Goal: Feedback & Contribution: Leave review/rating

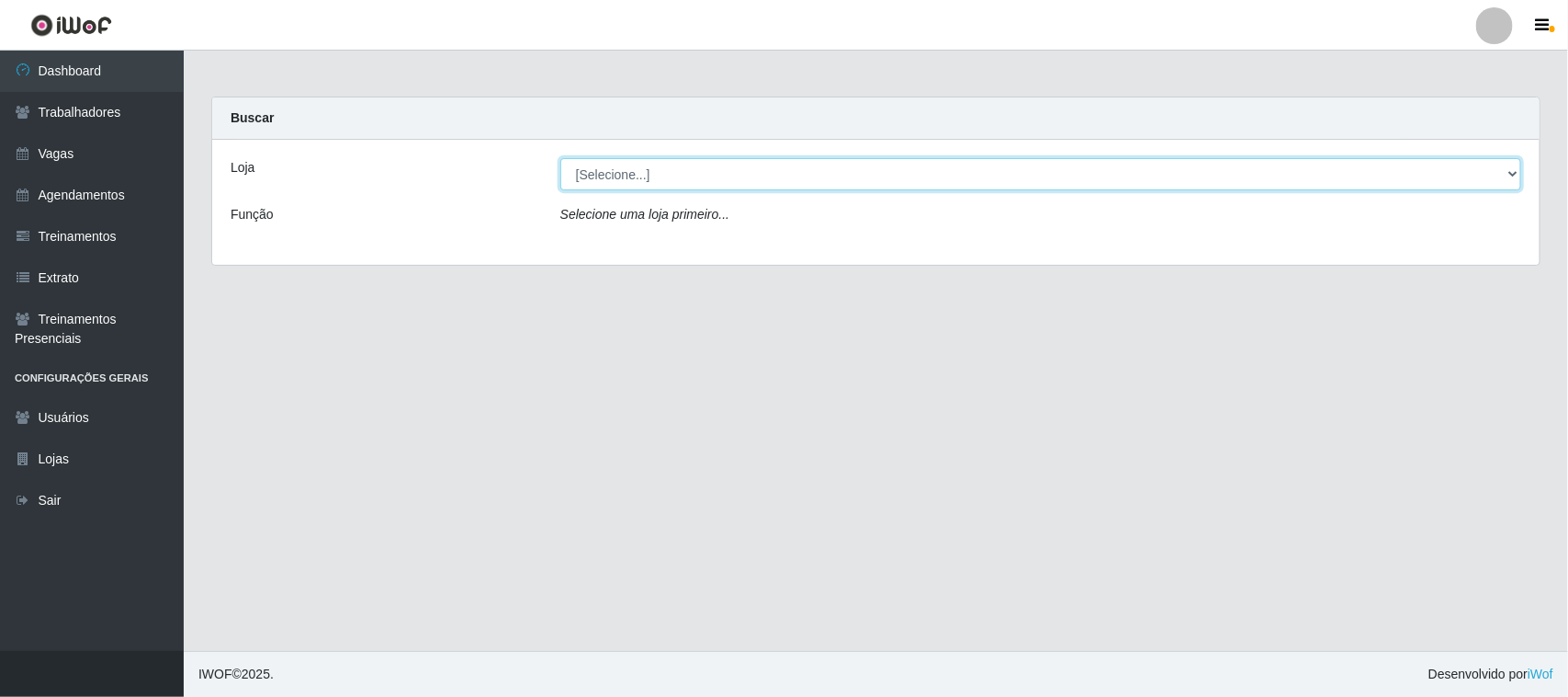
click at [980, 176] on select "[Selecione...] Nordestão - [GEOGRAPHIC_DATA]" at bounding box center [1041, 174] width 961 height 32
select select "420"
click at [560, 159] on select "[Selecione...] Nordestão - [GEOGRAPHIC_DATA]" at bounding box center [1041, 174] width 961 height 32
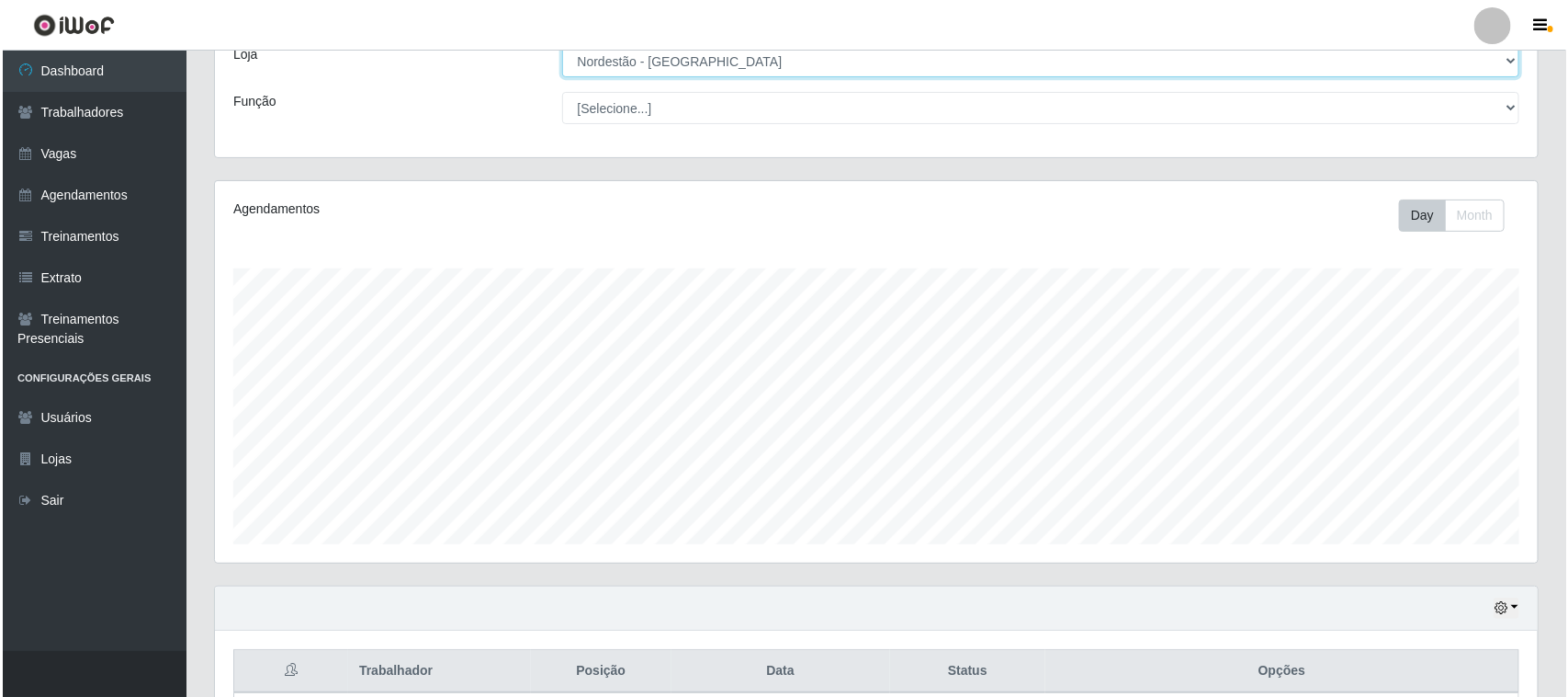
scroll to position [280, 0]
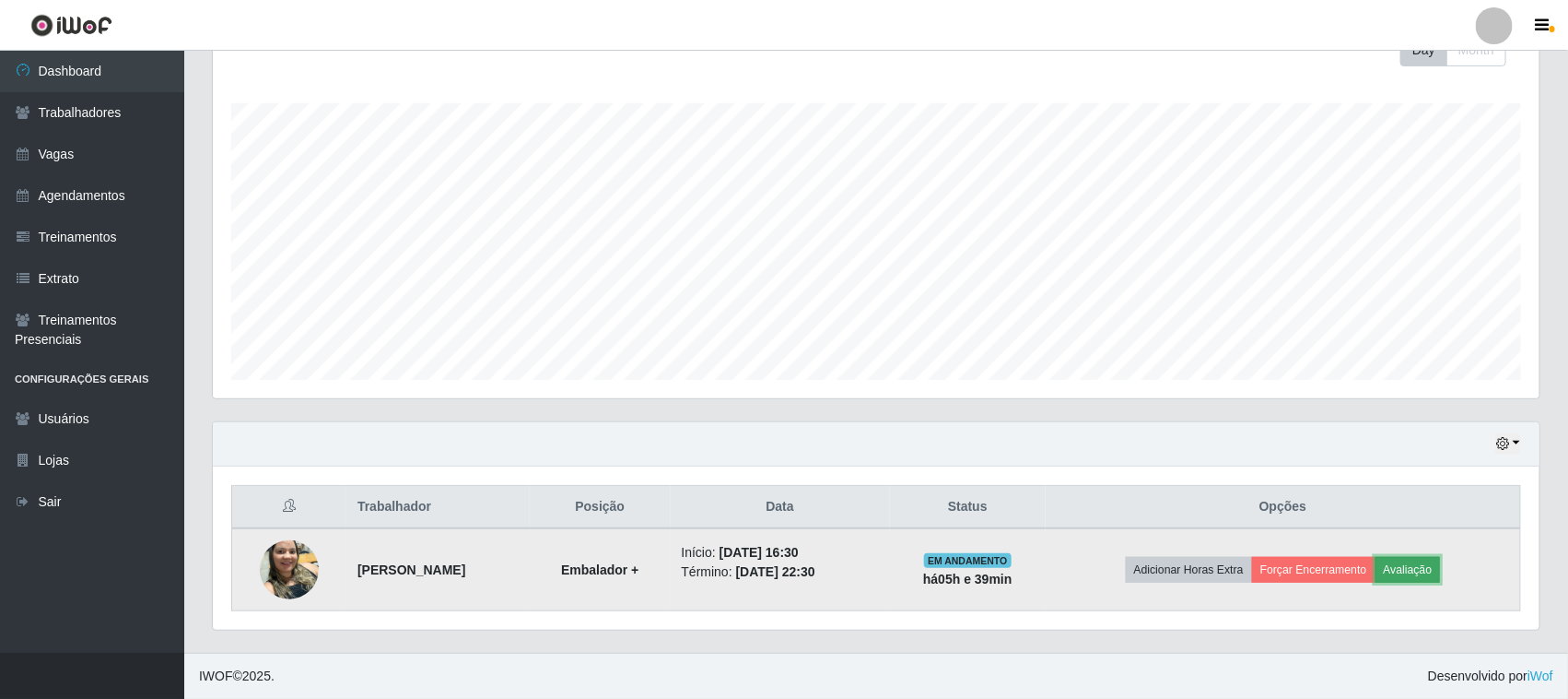
click at [1441, 571] on button "Avaliação" at bounding box center [1407, 570] width 65 height 26
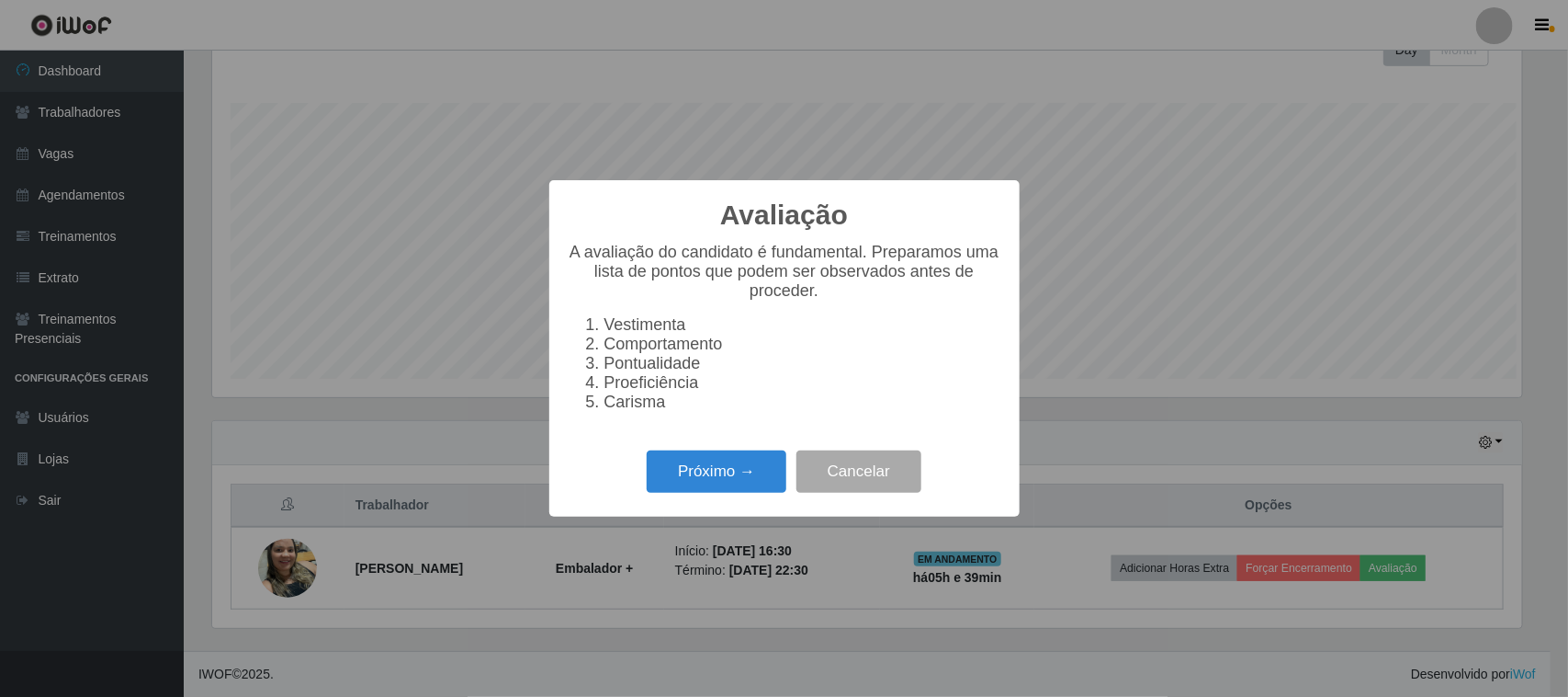
scroll to position [382, 1310]
click at [737, 488] on button "Próximo →" at bounding box center [717, 472] width 140 height 43
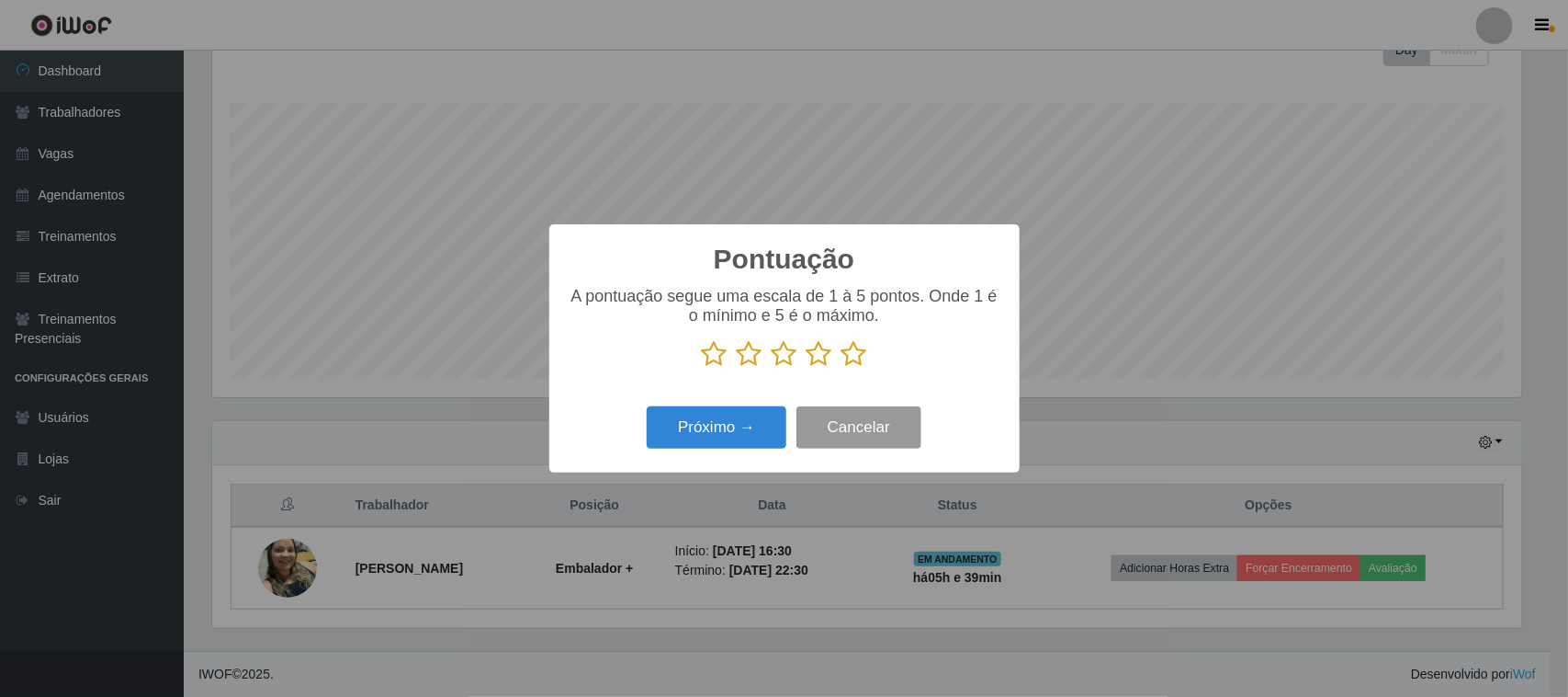
scroll to position [918688, 917465]
click at [855, 360] on icon at bounding box center [854, 354] width 26 height 28
click at [841, 368] on input "radio" at bounding box center [841, 368] width 0 height 0
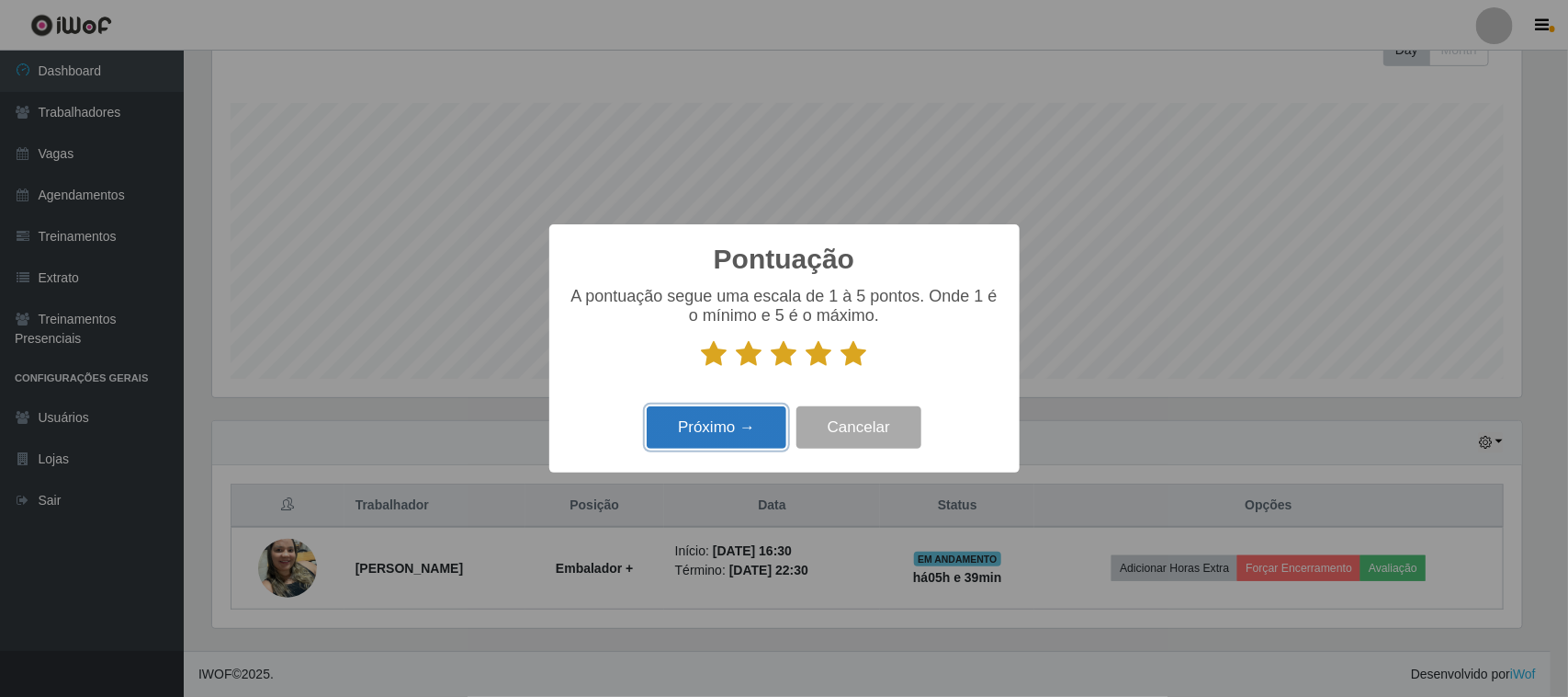
click at [709, 433] on button "Próximo →" at bounding box center [717, 427] width 140 height 43
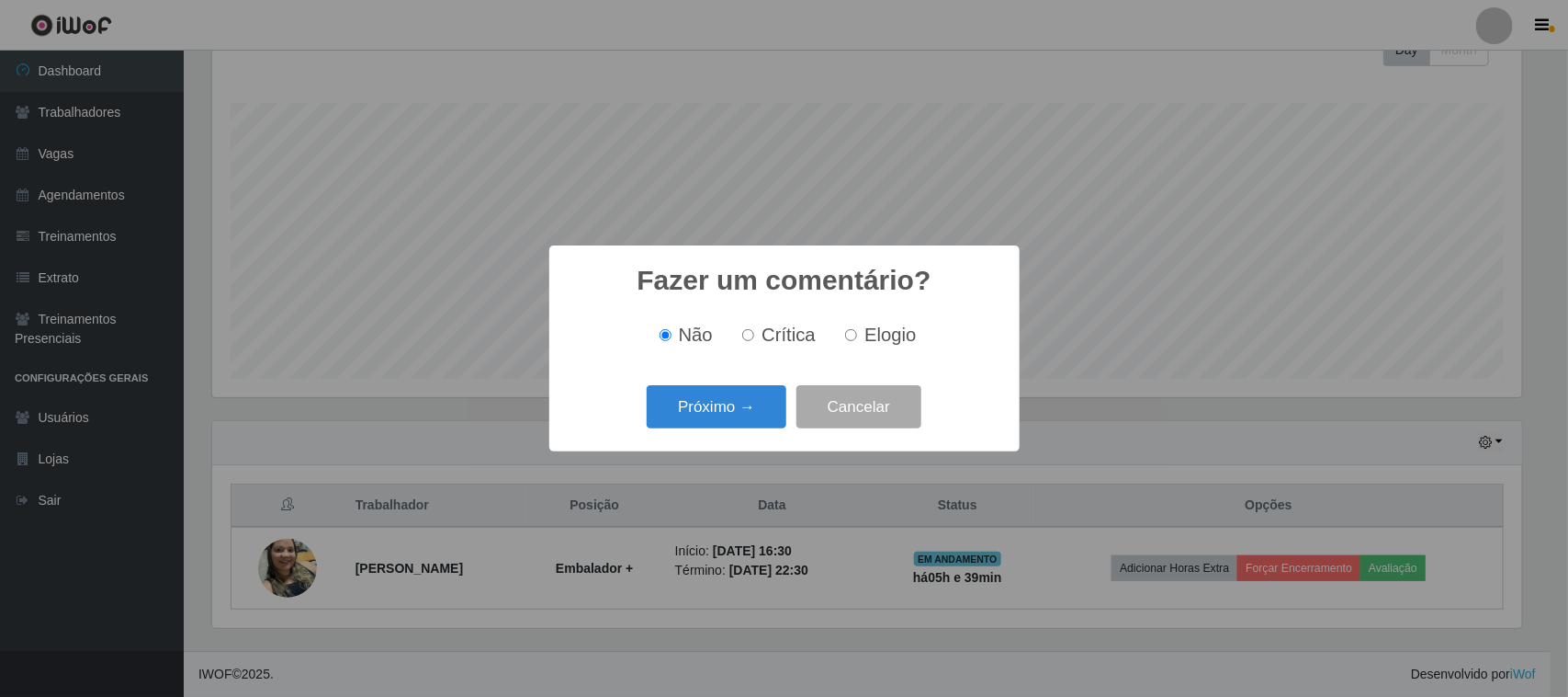
click at [861, 333] on label "Elogio" at bounding box center [877, 334] width 78 height 21
click at [857, 333] on input "Elogio" at bounding box center [851, 335] width 12 height 12
radio input "true"
click at [749, 402] on button "Próximo →" at bounding box center [717, 406] width 140 height 43
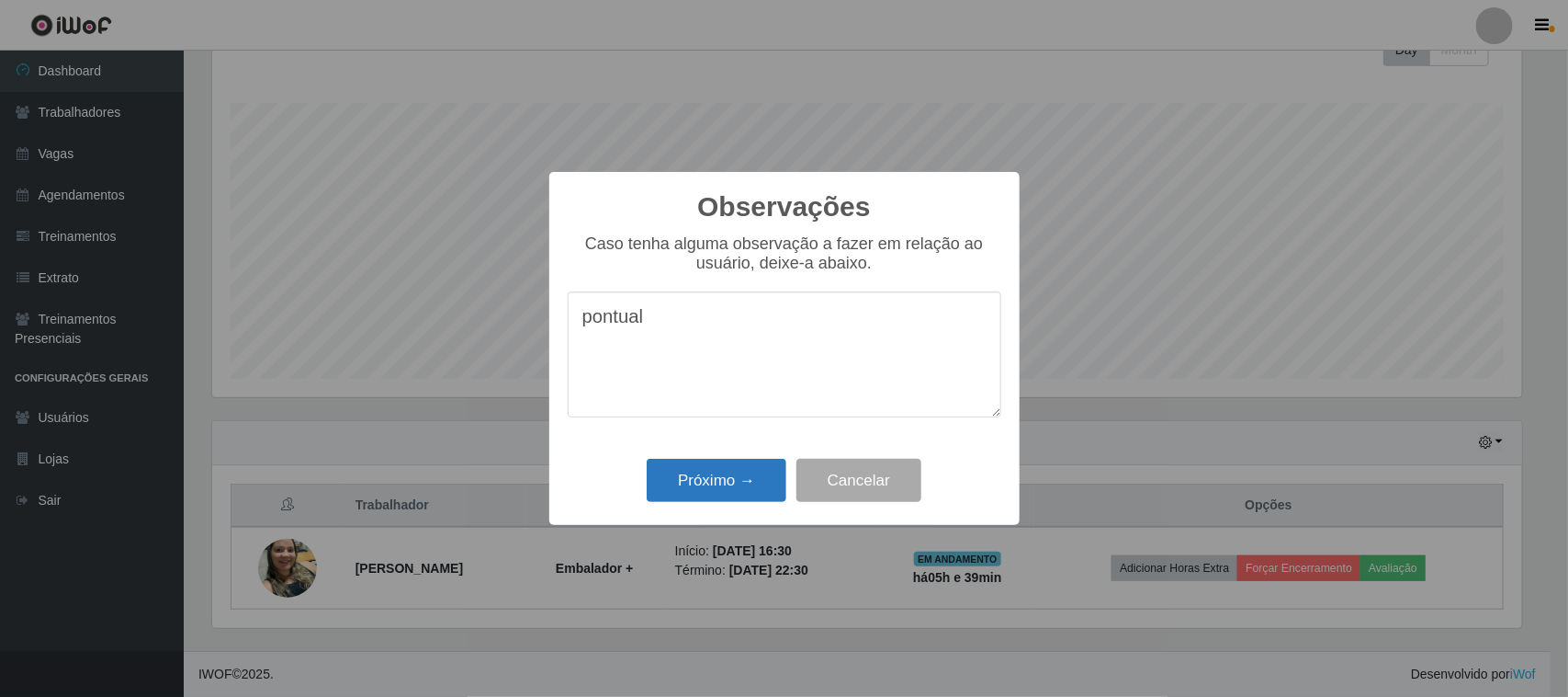
type textarea "pontual"
click at [727, 475] on button "Próximo →" at bounding box center [717, 480] width 140 height 43
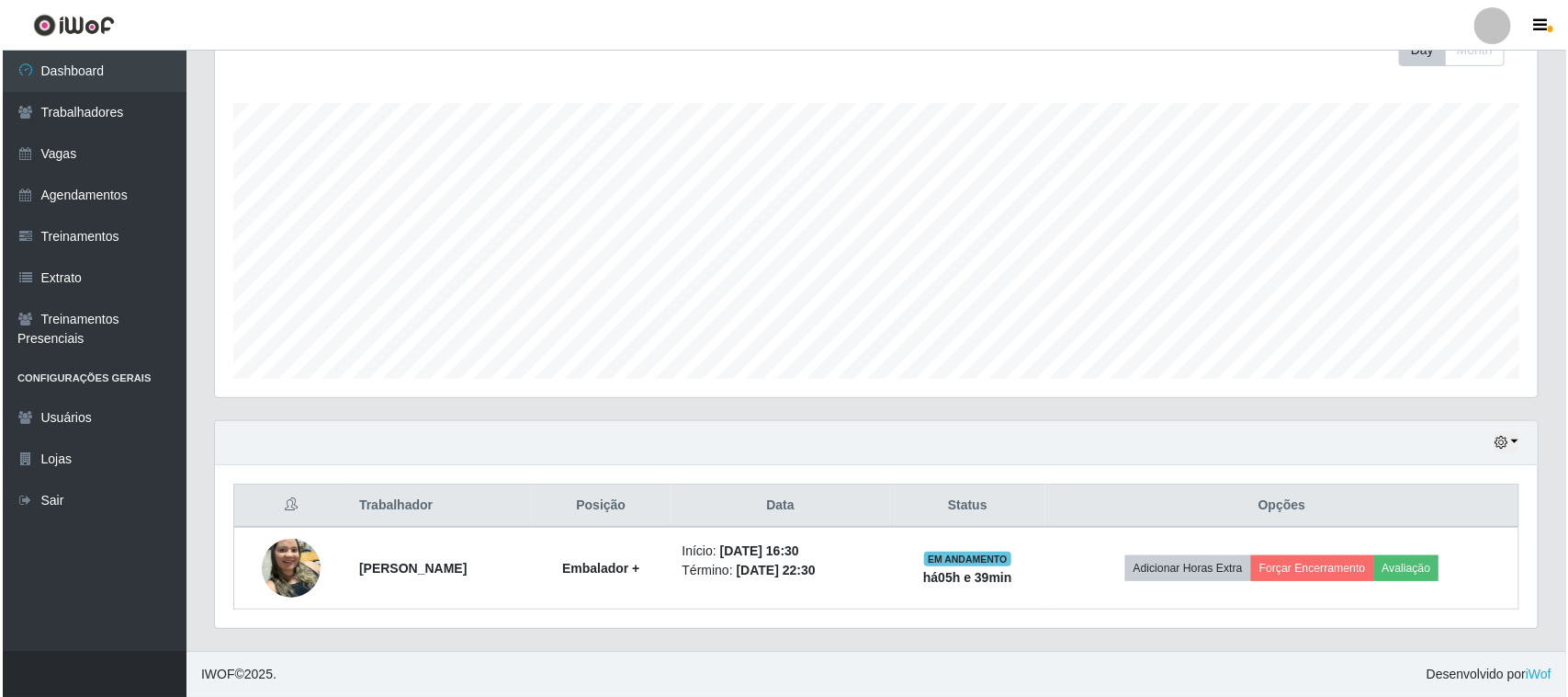
scroll to position [382, 1323]
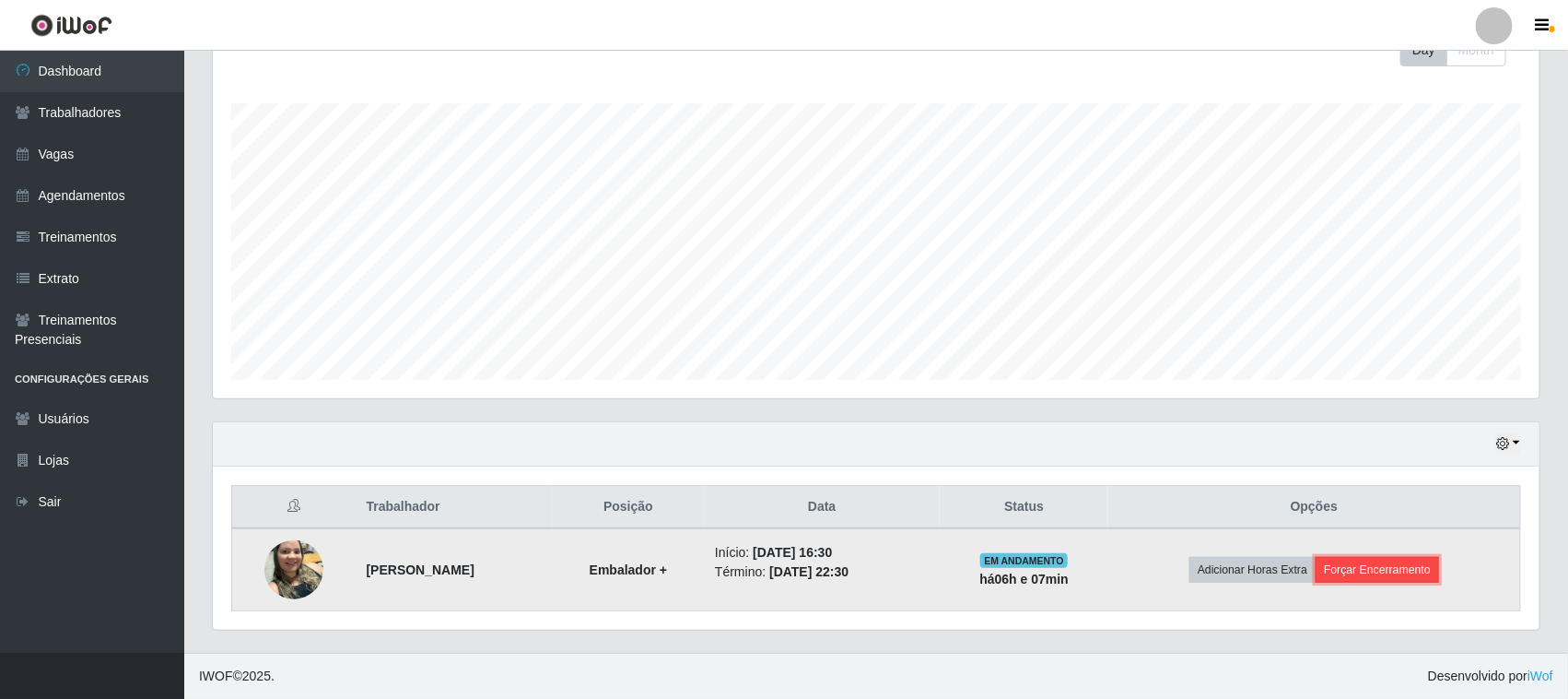
click at [1406, 568] on button "Forçar Encerramento" at bounding box center [1377, 570] width 124 height 26
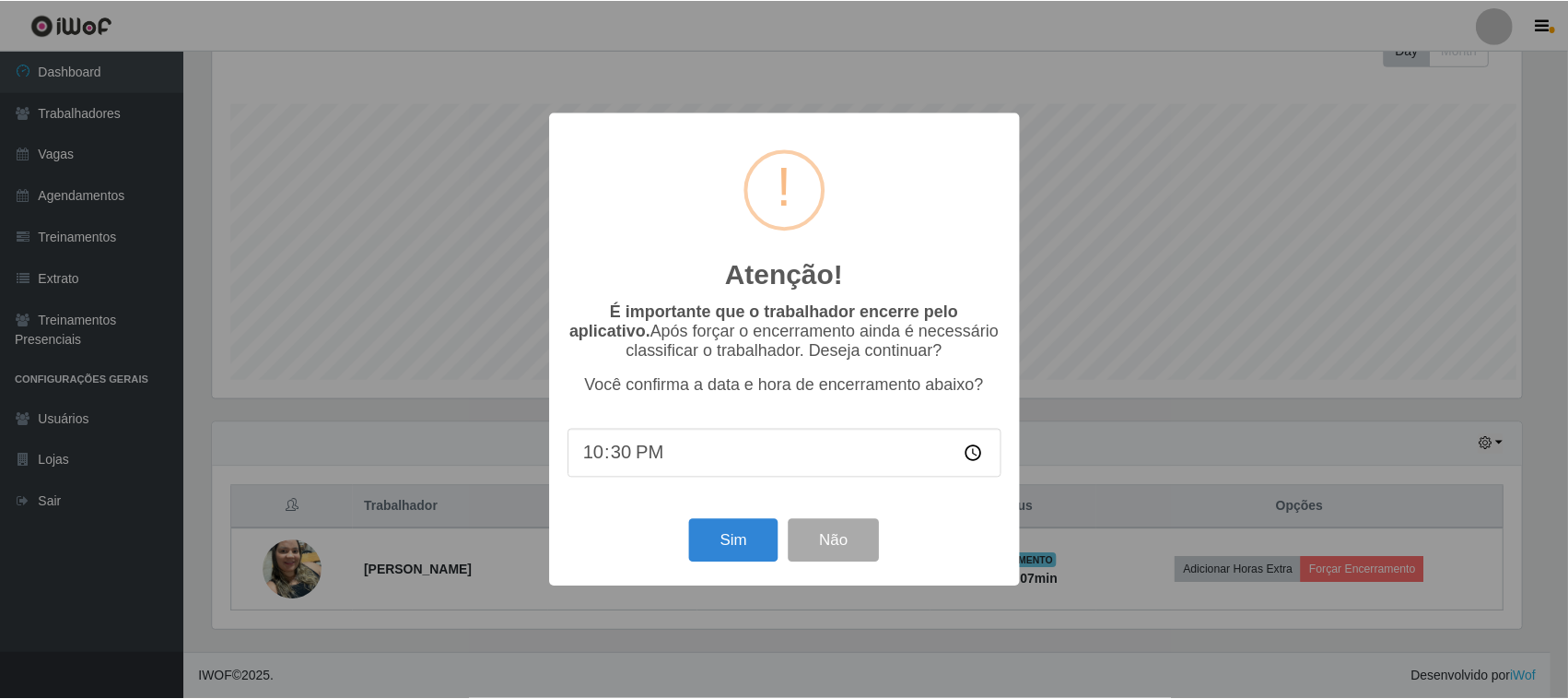
scroll to position [383, 1313]
click at [731, 545] on button "Sim" at bounding box center [735, 540] width 89 height 43
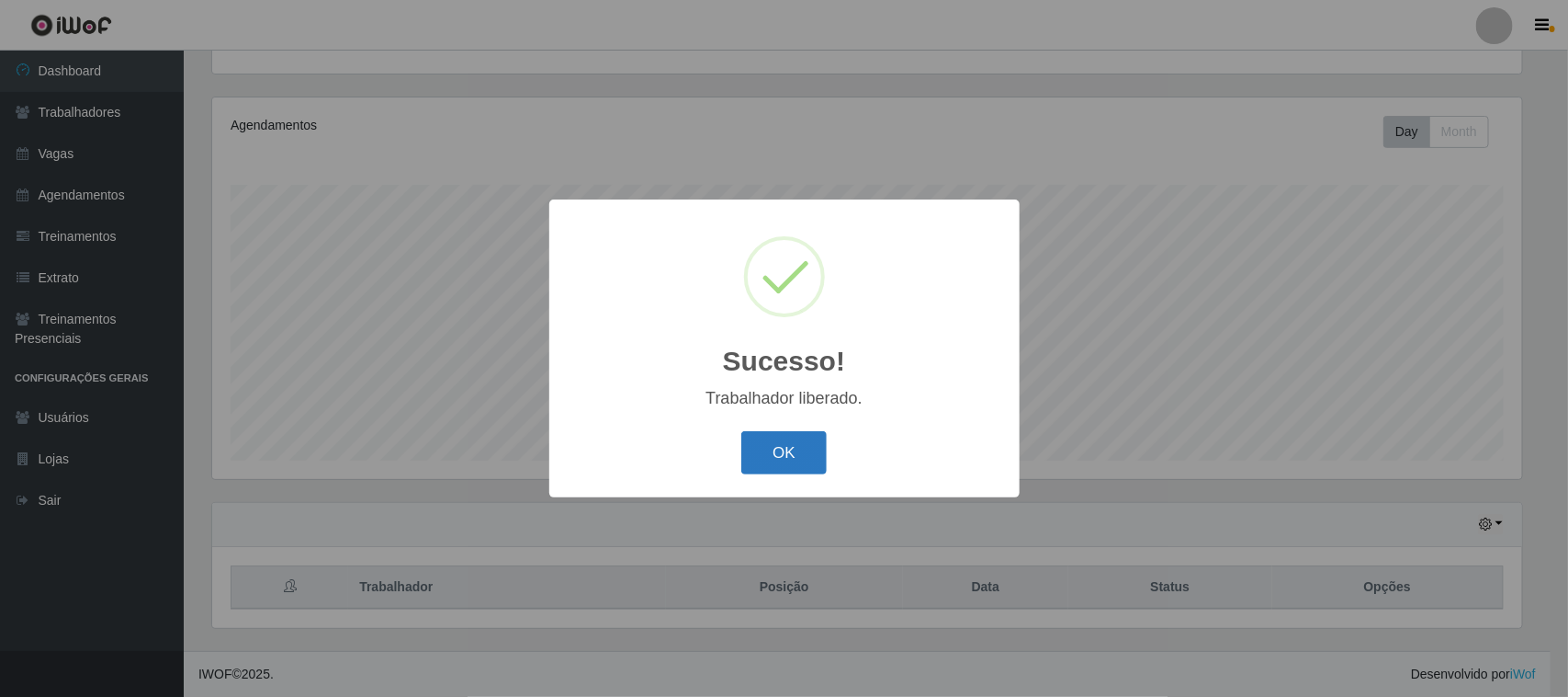
click at [815, 462] on button "OK" at bounding box center [784, 452] width 86 height 43
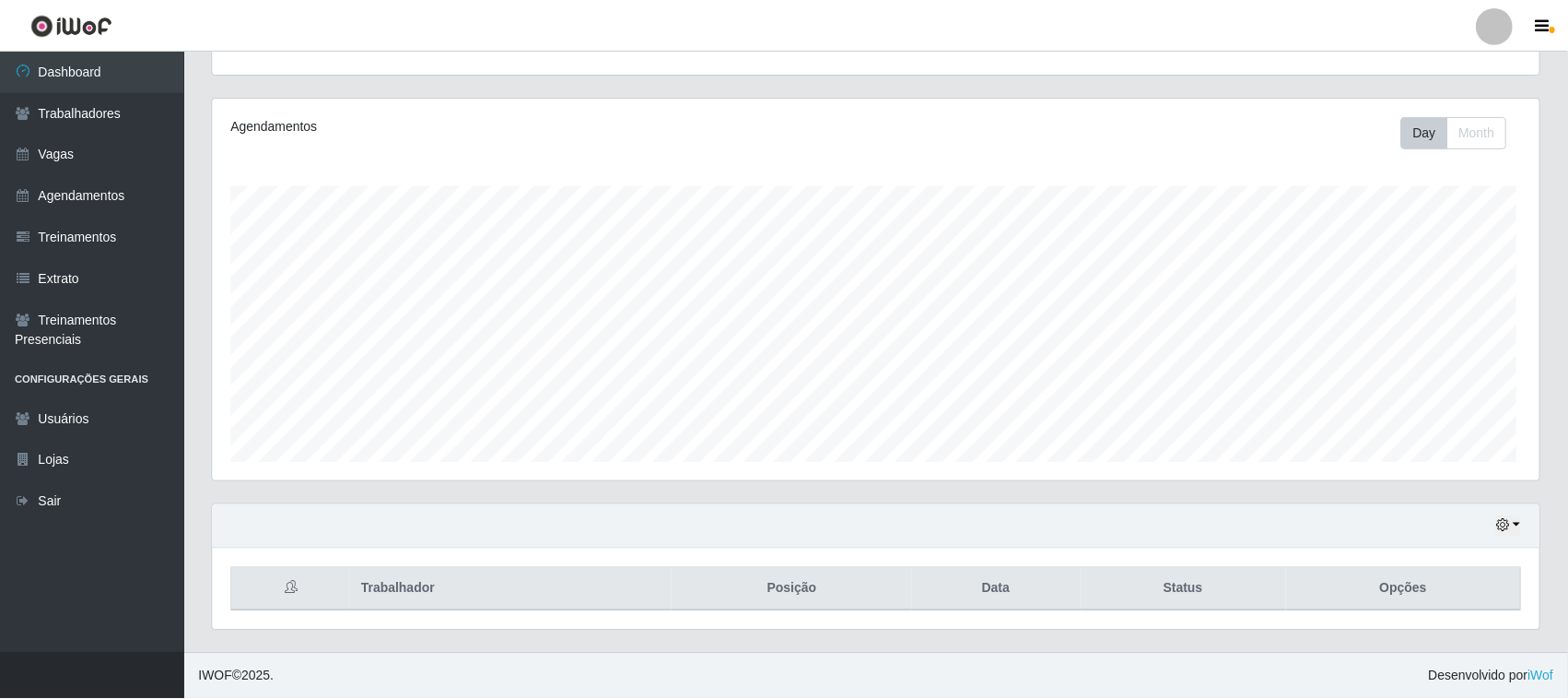
scroll to position [383, 1326]
